Goal: Transaction & Acquisition: Purchase product/service

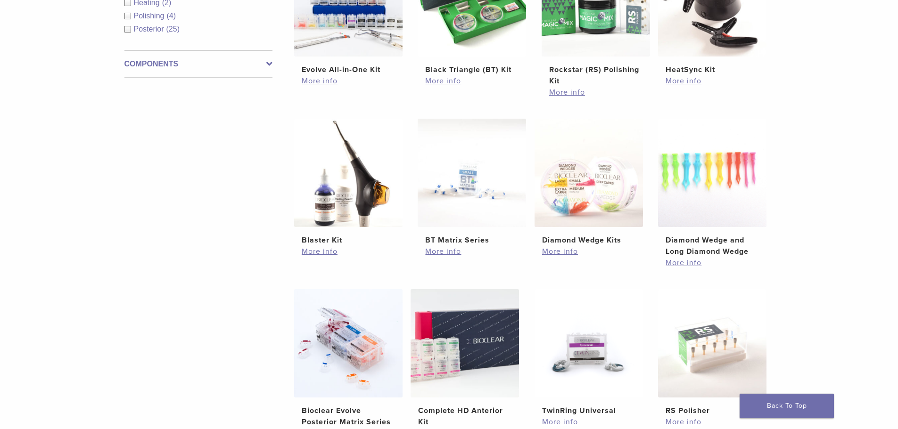
scroll to position [519, 0]
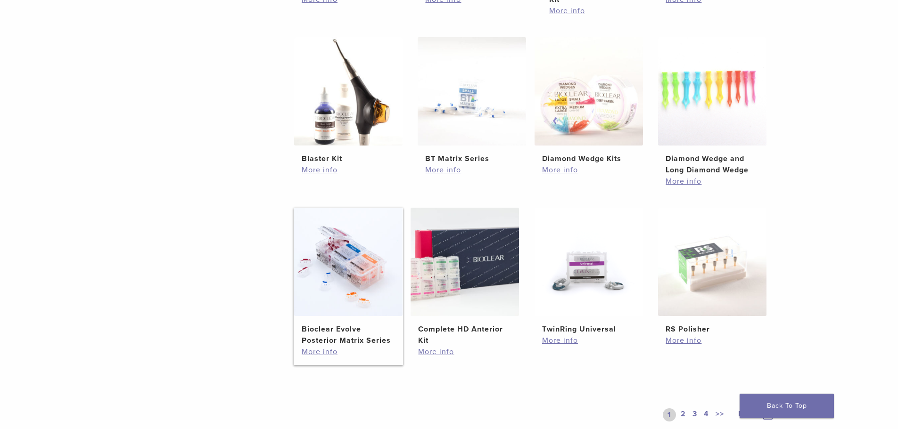
click at [349, 322] on link "Bioclear Evolve Posterior Matrix Series $ 113.48" at bounding box center [349, 277] width 110 height 139
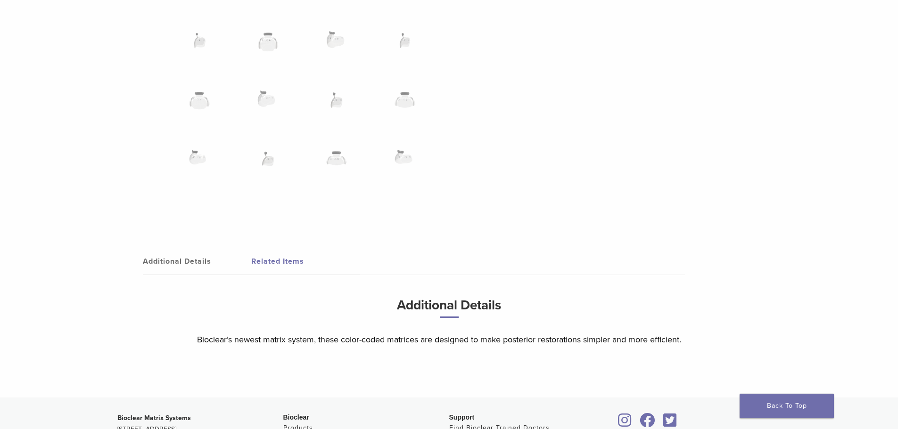
scroll to position [849, 0]
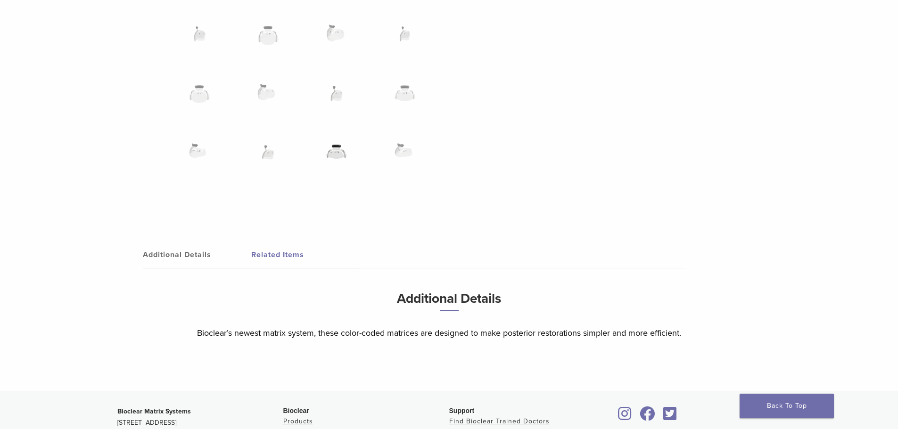
click at [330, 149] on img at bounding box center [336, 158] width 54 height 47
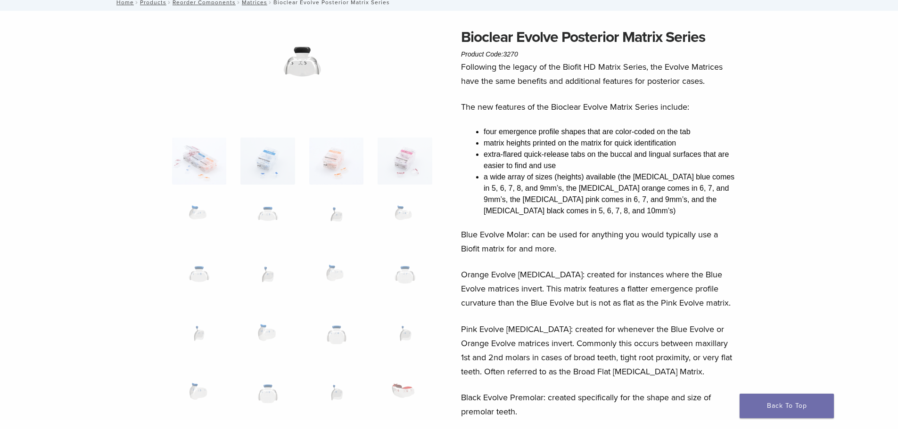
scroll to position [47, 0]
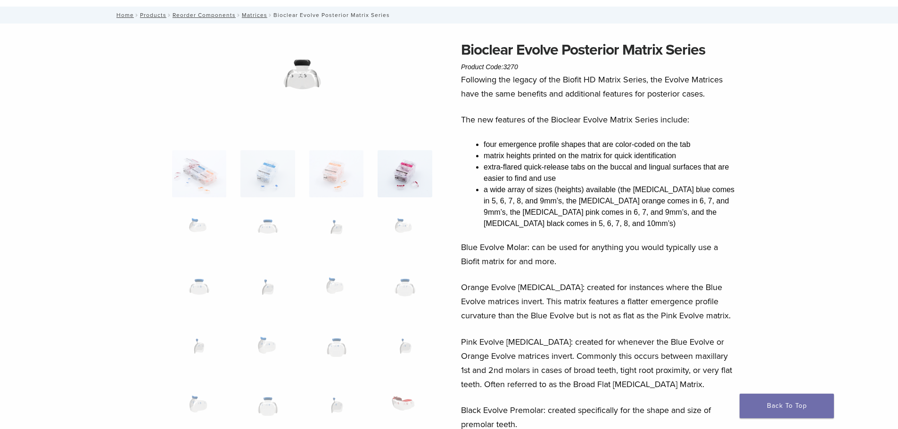
click at [431, 178] on img at bounding box center [405, 173] width 54 height 47
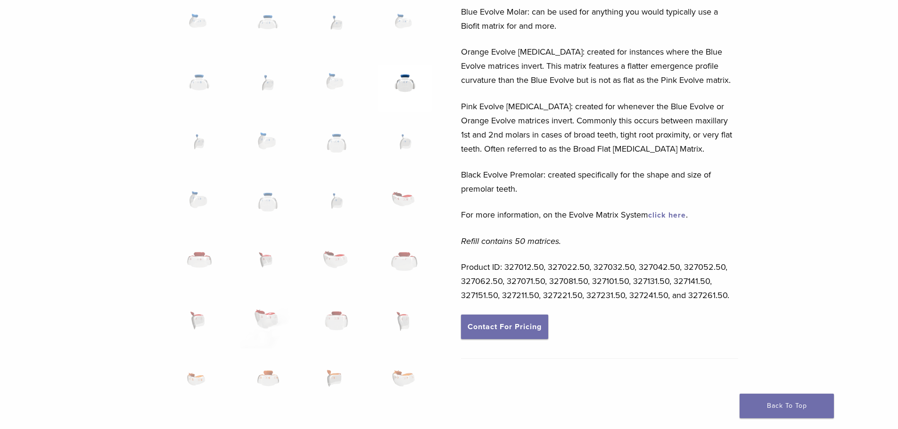
scroll to position [377, 0]
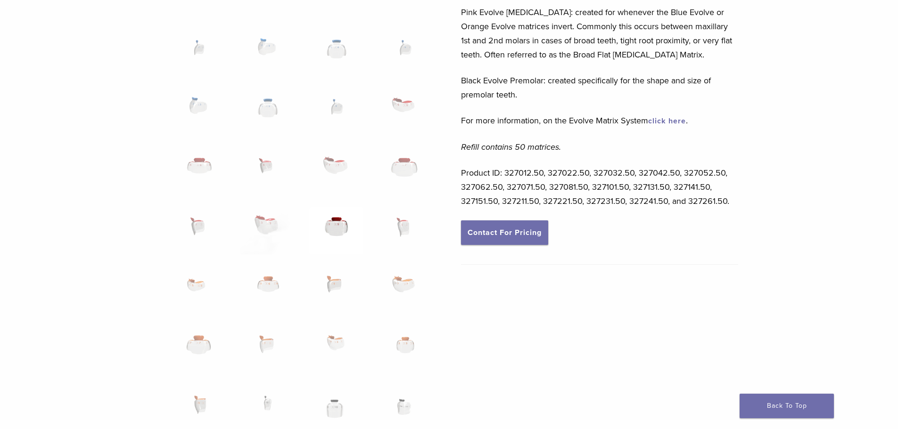
click at [343, 229] on img at bounding box center [336, 230] width 54 height 47
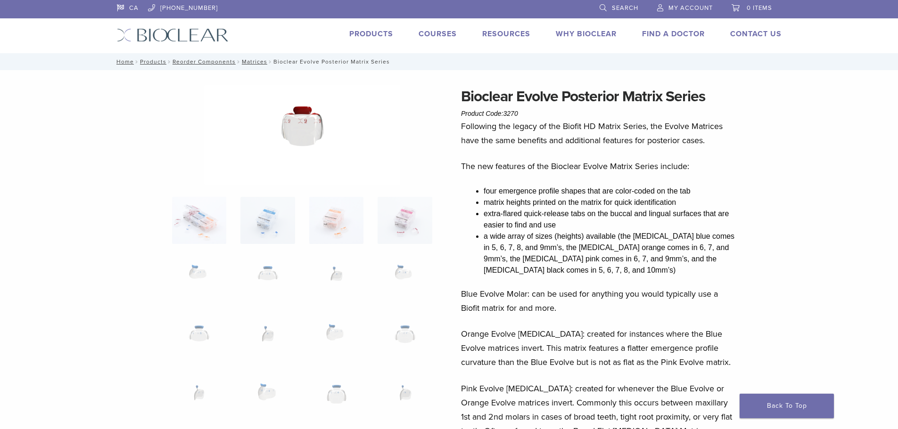
scroll to position [0, 0]
